Goal: Task Accomplishment & Management: Manage account settings

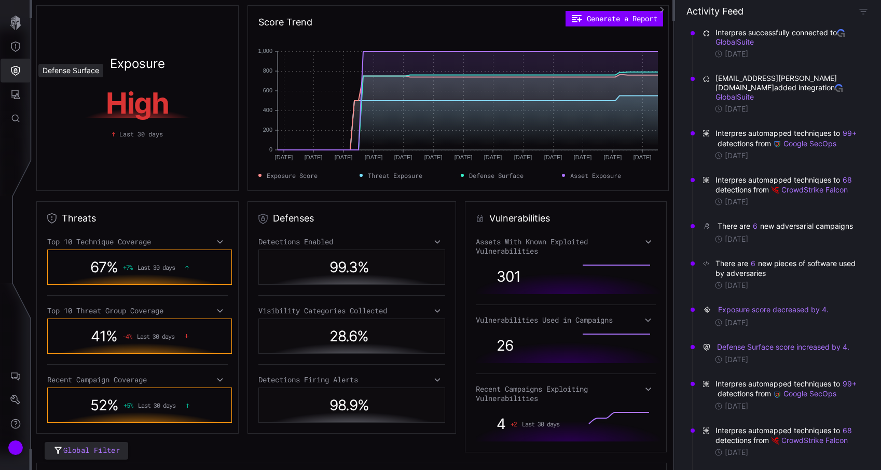
click at [7, 72] on button "Defense Surface" at bounding box center [16, 71] width 30 height 24
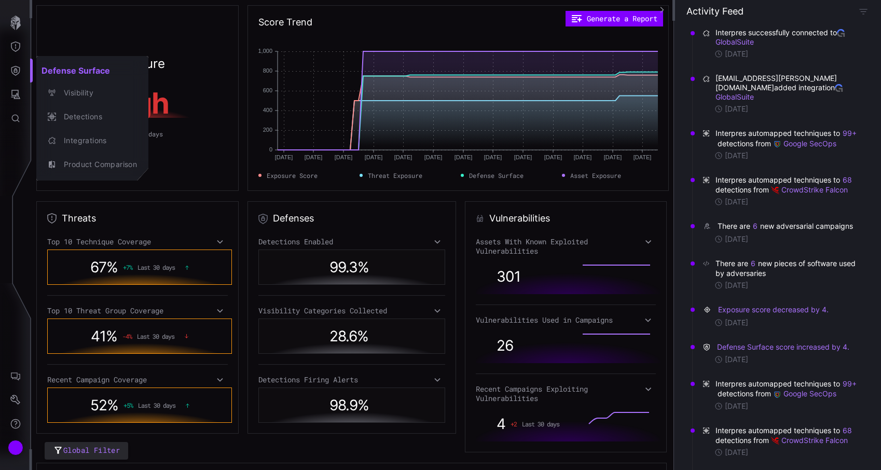
click at [19, 448] on div at bounding box center [440, 235] width 881 height 470
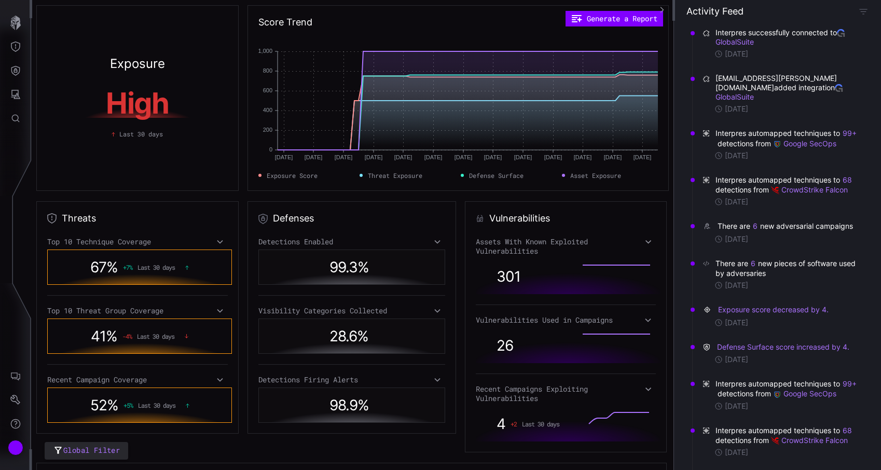
click at [19, 448] on div "Account" at bounding box center [16, 448] width 16 height 16
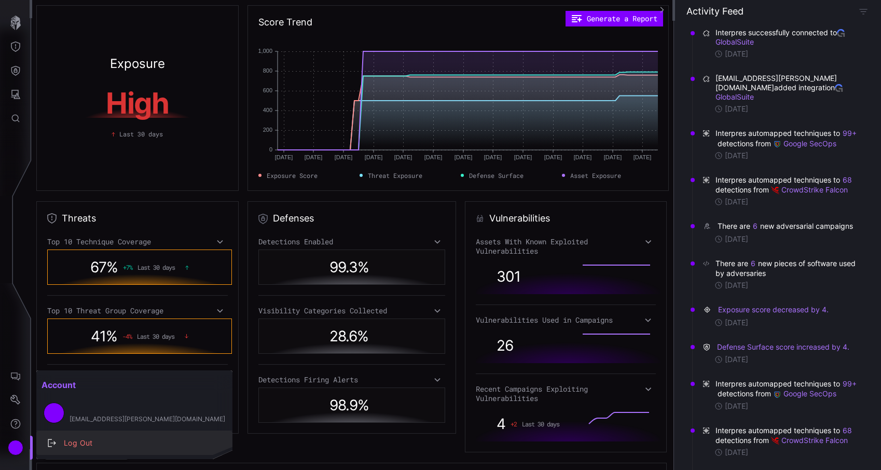
click at [60, 439] on div "Log Out" at bounding box center [140, 443] width 162 height 13
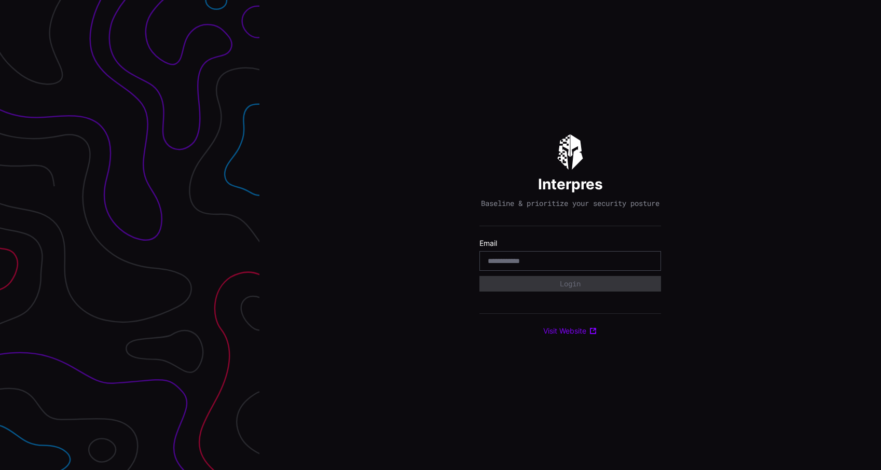
type input "**********"
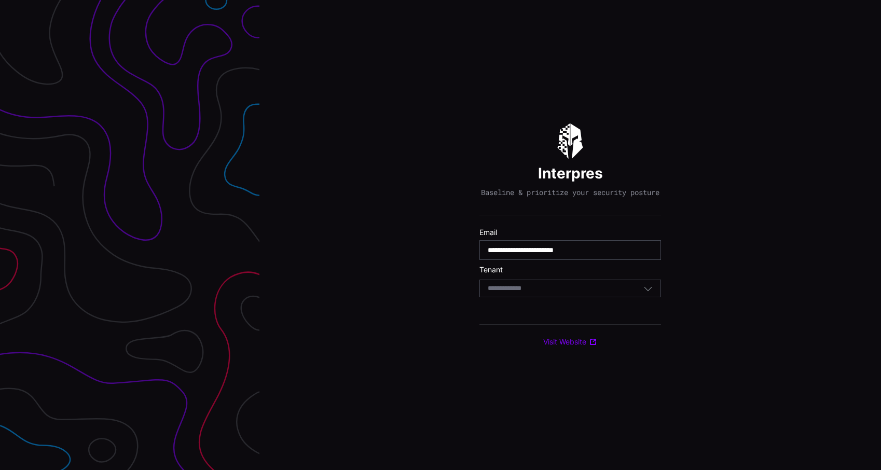
click at [565, 291] on div "Select Tenant" at bounding box center [566, 288] width 156 height 9
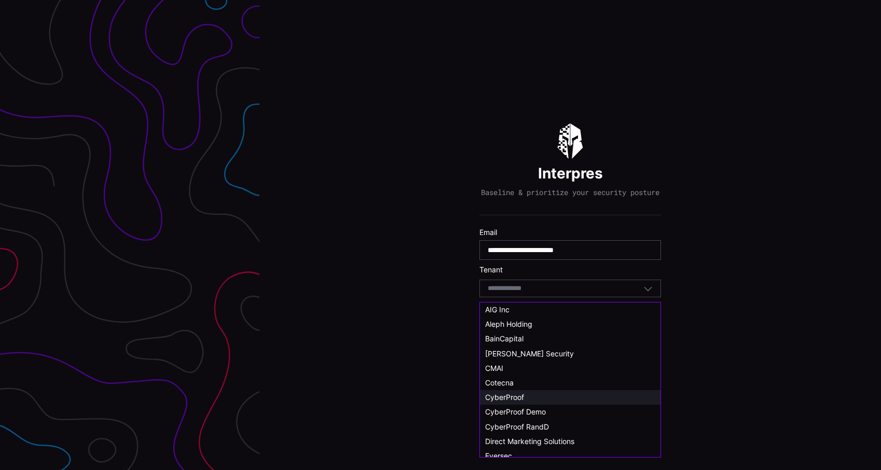
click at [531, 397] on div "CyberProof" at bounding box center [570, 397] width 170 height 9
